Goal: Task Accomplishment & Management: Complete application form

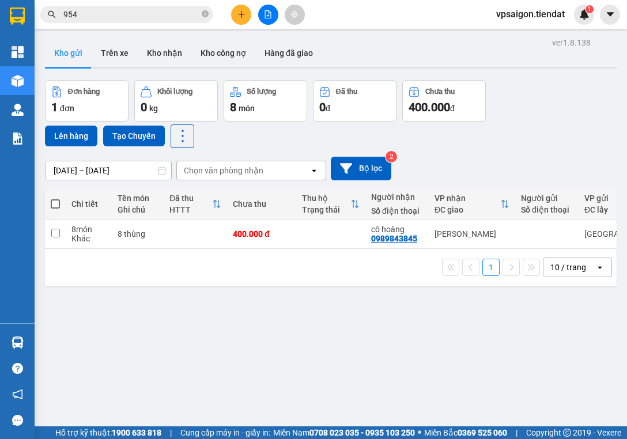
click at [51, 202] on span at bounding box center [55, 203] width 9 height 9
click at [55, 198] on input "checkbox" at bounding box center [55, 198] width 0 height 0
checkbox input "true"
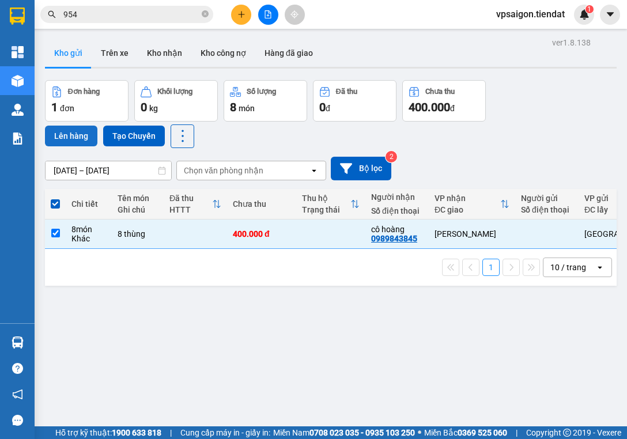
click at [71, 138] on button "Lên hàng" at bounding box center [71, 136] width 52 height 21
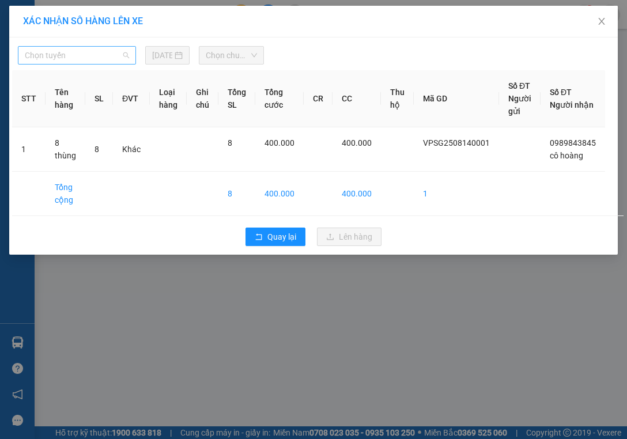
click at [111, 55] on span "Chọn tuyến" at bounding box center [77, 55] width 104 height 17
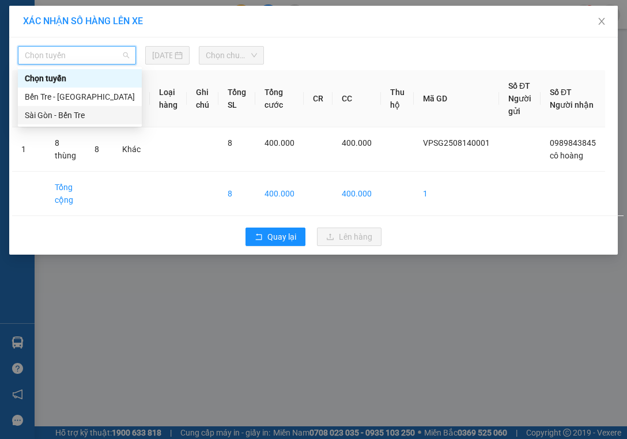
drag, startPoint x: 101, startPoint y: 121, endPoint x: 134, endPoint y: 101, distance: 38.0
click at [101, 120] on div "Sài Gòn - Bến Tre" at bounding box center [80, 115] width 110 height 13
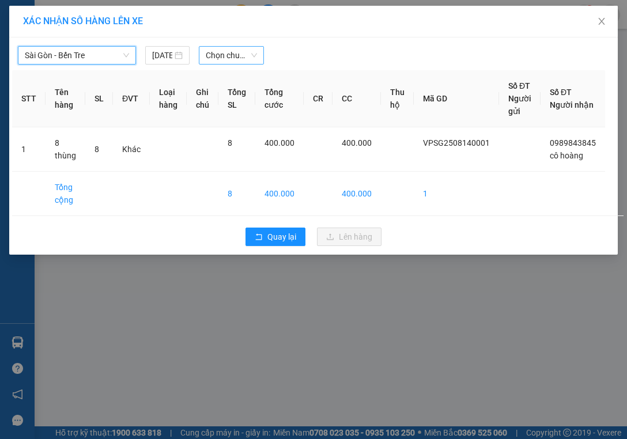
click at [224, 54] on span "Chọn chuyến" at bounding box center [231, 55] width 51 height 17
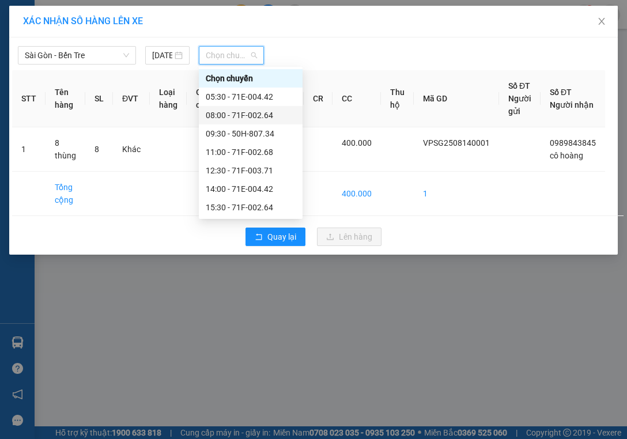
scroll to position [37, 0]
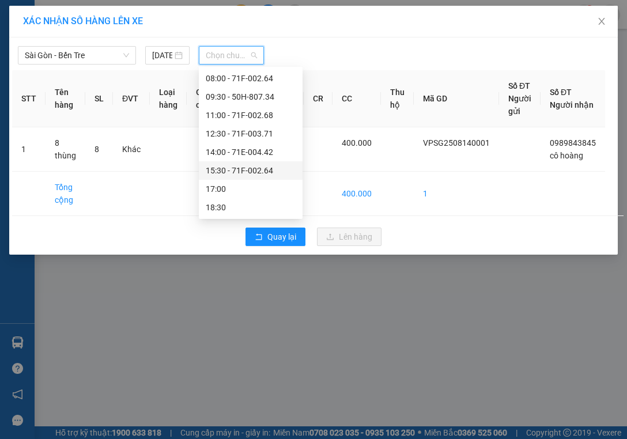
click at [272, 169] on div "15:30 - 71F-002.64" at bounding box center [251, 170] width 90 height 13
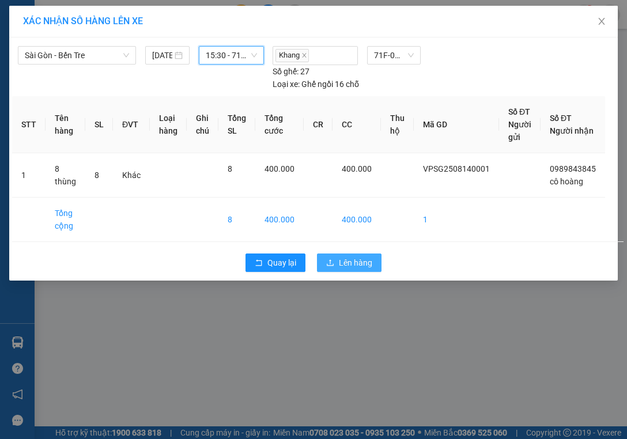
click at [351, 263] on span "Lên hàng" at bounding box center [355, 262] width 33 height 13
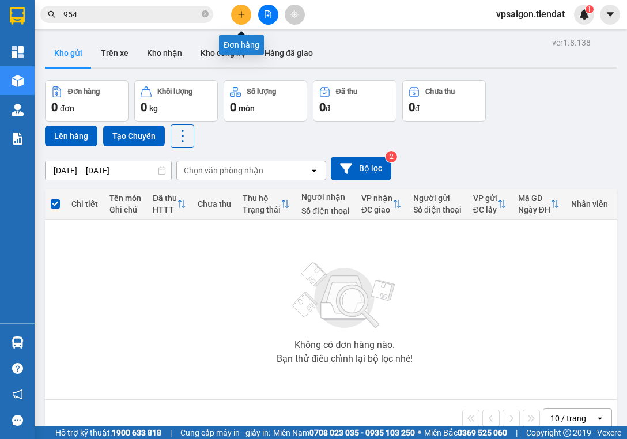
drag, startPoint x: 239, startPoint y: 12, endPoint x: 197, endPoint y: 339, distance: 330.4
drag, startPoint x: 197, startPoint y: 339, endPoint x: 240, endPoint y: 11, distance: 331.0
click at [240, 11] on icon "plus" at bounding box center [241, 14] width 8 height 8
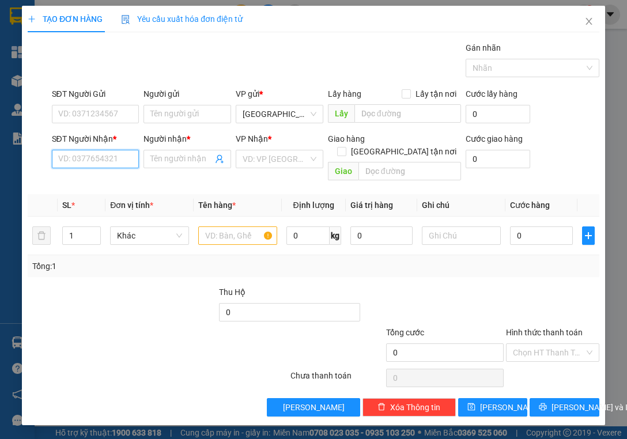
paste input "0916349838"
type input "0916349838"
click at [122, 182] on div "0916349838 - Thủy" at bounding box center [96, 181] width 74 height 13
type input "Thủy"
type input "Chùa Số 1"
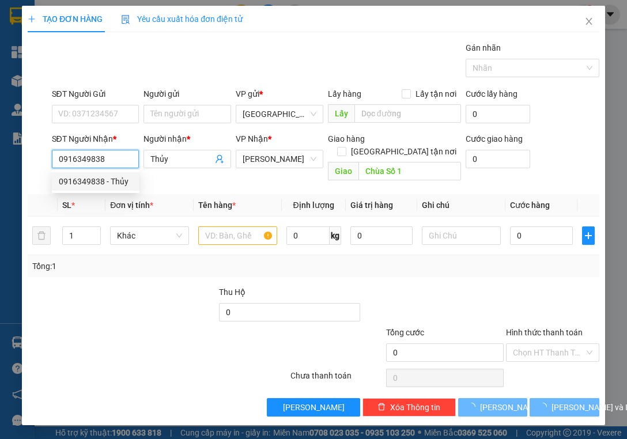
type input "40.000"
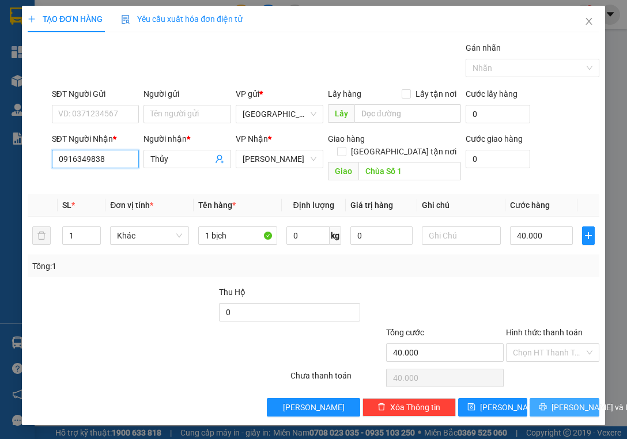
type input "0916349838"
click at [559, 401] on span "[PERSON_NAME] và In" at bounding box center [591, 407] width 81 height 13
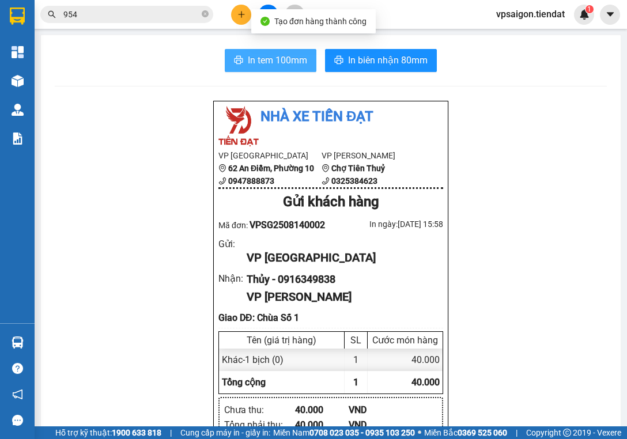
click at [270, 69] on button "In tem 100mm" at bounding box center [271, 60] width 92 height 23
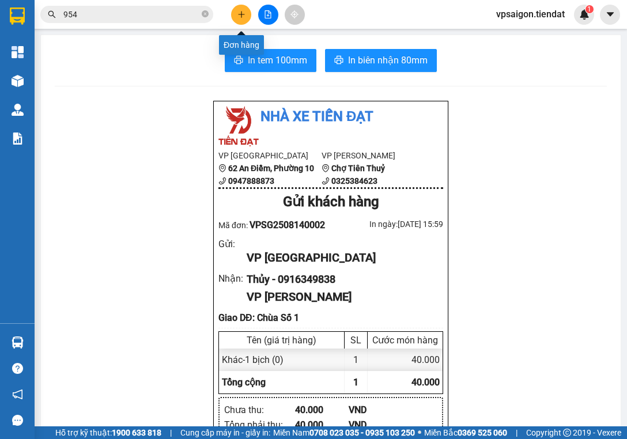
click at [240, 16] on icon "plus" at bounding box center [241, 14] width 8 height 8
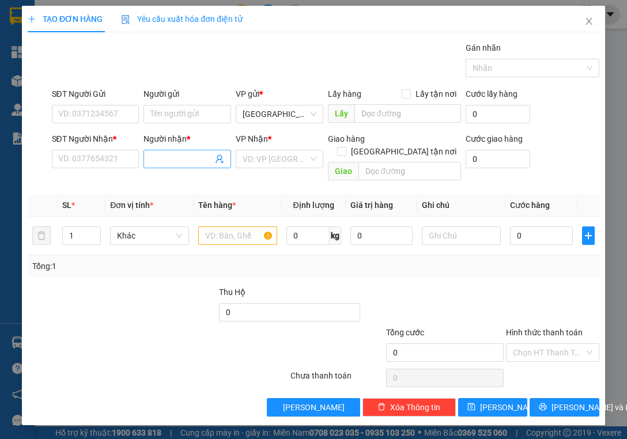
click at [189, 157] on input "Người nhận *" at bounding box center [181, 159] width 62 height 13
type input "mỹ phẩm tươi"
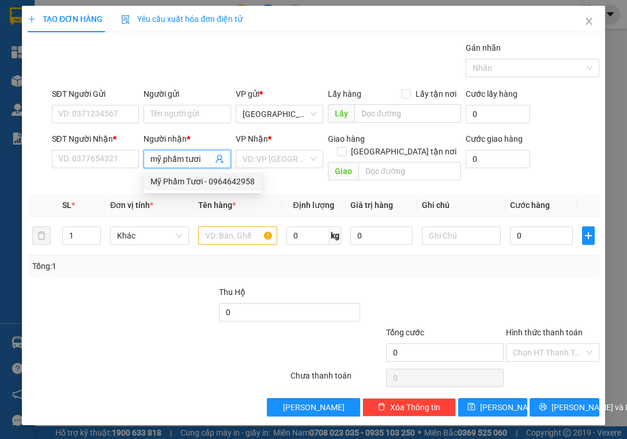
click at [245, 183] on div "Mỹ Phẩm Tươi - 0964642958" at bounding box center [202, 181] width 104 height 13
type input "0964642958"
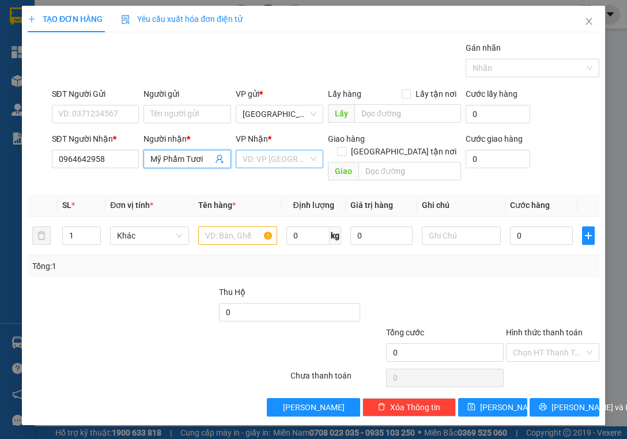
type input "Mỹ Phẩm Tươi"
click at [282, 153] on input "search" at bounding box center [275, 158] width 66 height 17
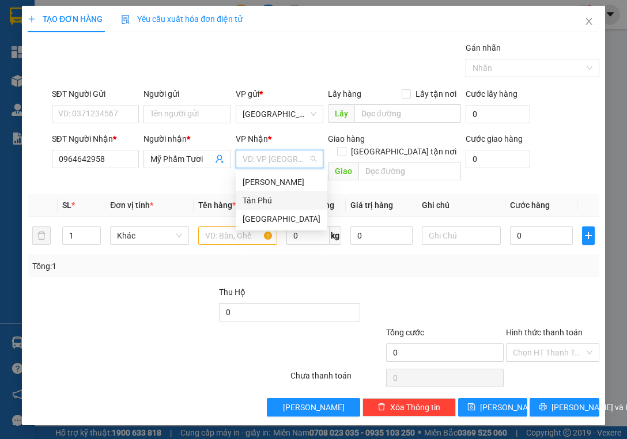
click at [272, 195] on div "Tân Phú" at bounding box center [281, 200] width 78 height 13
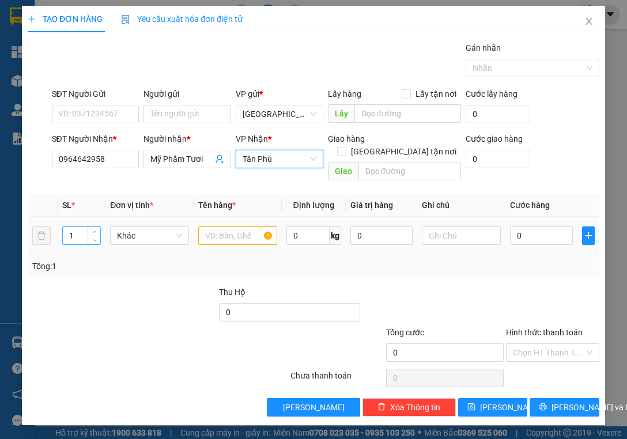
click at [75, 227] on input "1" at bounding box center [81, 235] width 37 height 17
type input "4"
click at [237, 226] on input "text" at bounding box center [237, 235] width 79 height 18
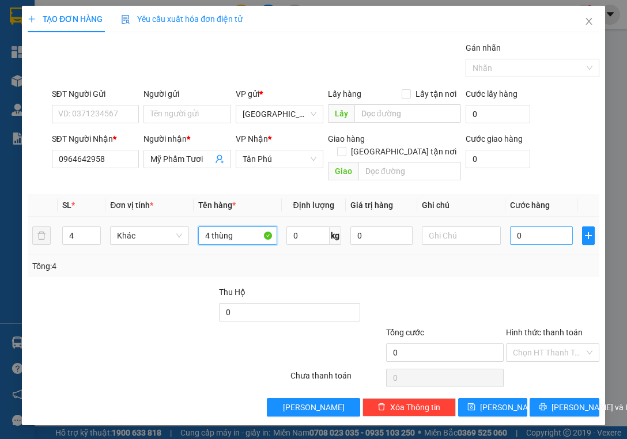
type input "4 thùng"
click at [537, 226] on input "0" at bounding box center [541, 235] width 63 height 18
type input "1"
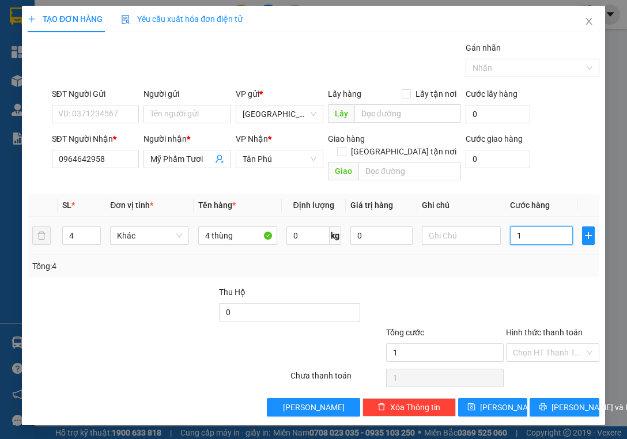
type input "16"
type input "160"
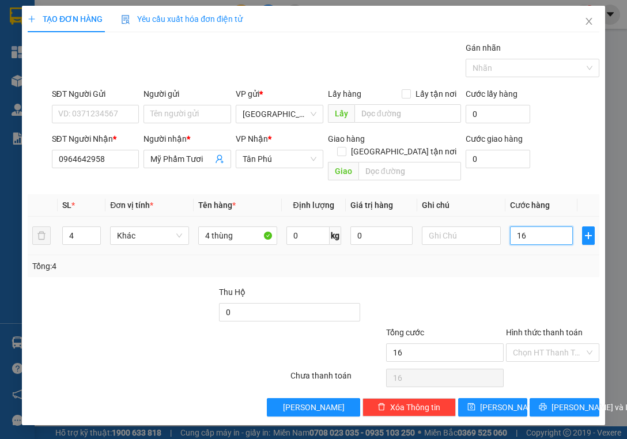
type input "160"
type input "160.000"
click at [504, 271] on div "Transit Pickup Surcharge Ids Transit Deliver Surcharge Ids Transit Deliver Surc…" at bounding box center [313, 228] width 571 height 375
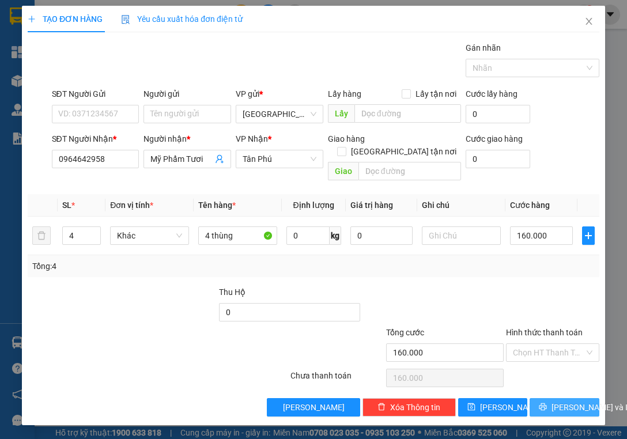
click at [560, 401] on span "[PERSON_NAME] và In" at bounding box center [591, 407] width 81 height 13
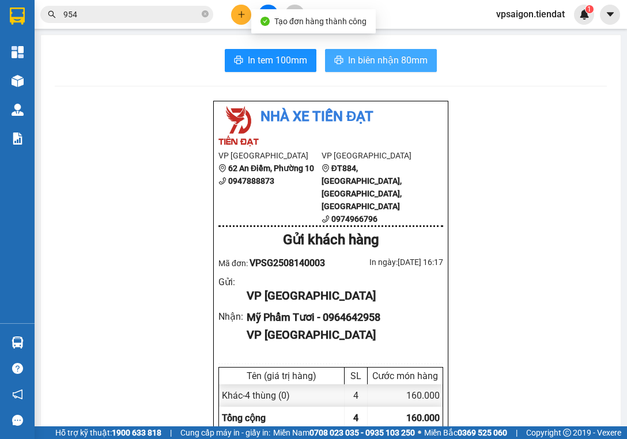
click at [386, 58] on span "In biên nhận 80mm" at bounding box center [387, 60] width 79 height 14
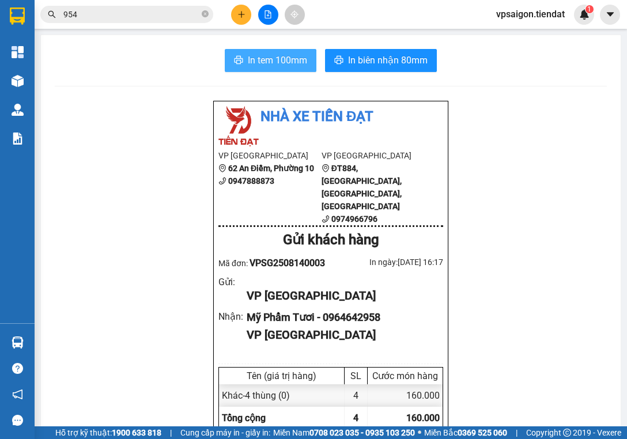
click at [278, 56] on span "In tem 100mm" at bounding box center [277, 60] width 59 height 14
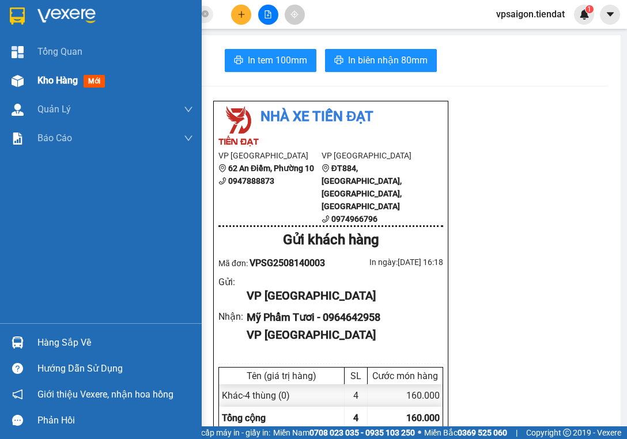
click at [39, 79] on span "Kho hàng" at bounding box center [57, 80] width 40 height 11
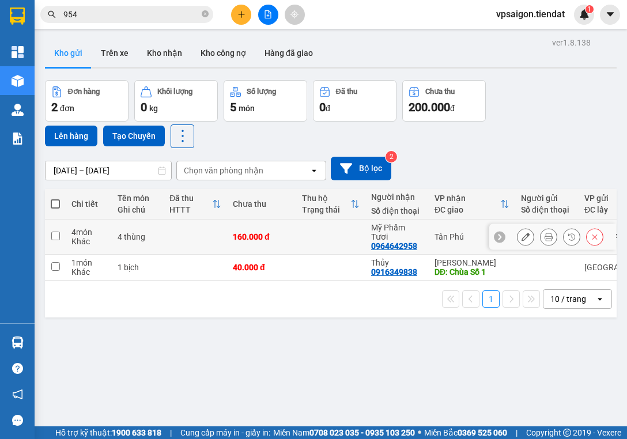
click at [392, 241] on div "0964642958" at bounding box center [394, 245] width 46 height 9
copy div "0964642958"
